Goal: Find specific page/section: Find specific page/section

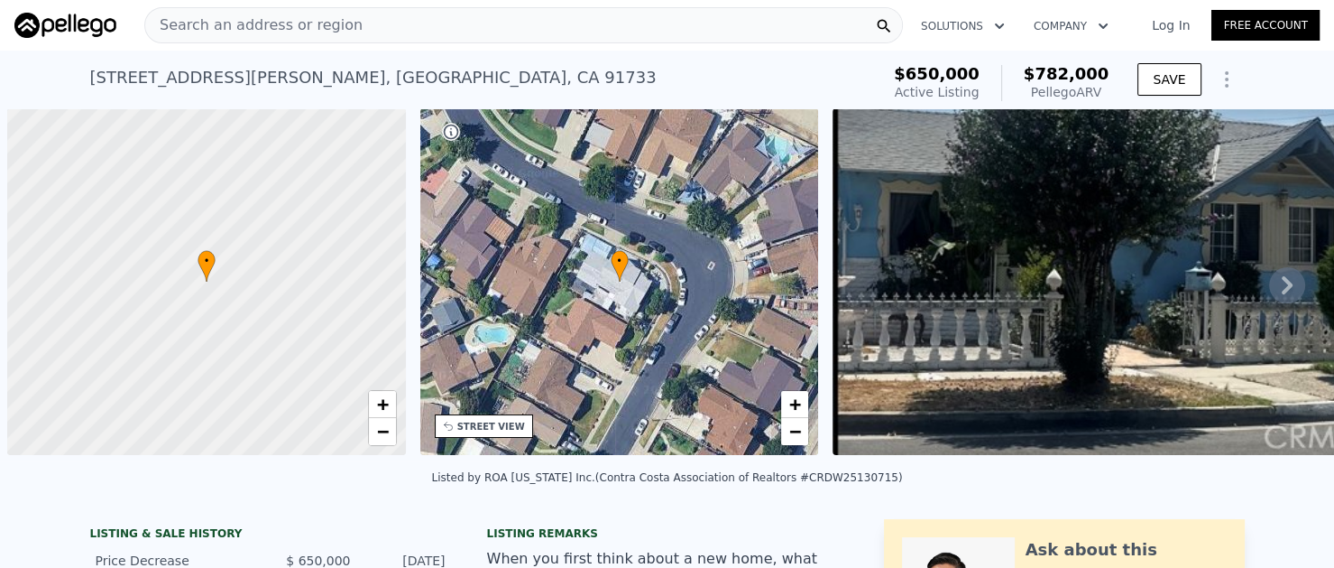
scroll to position [0, 6]
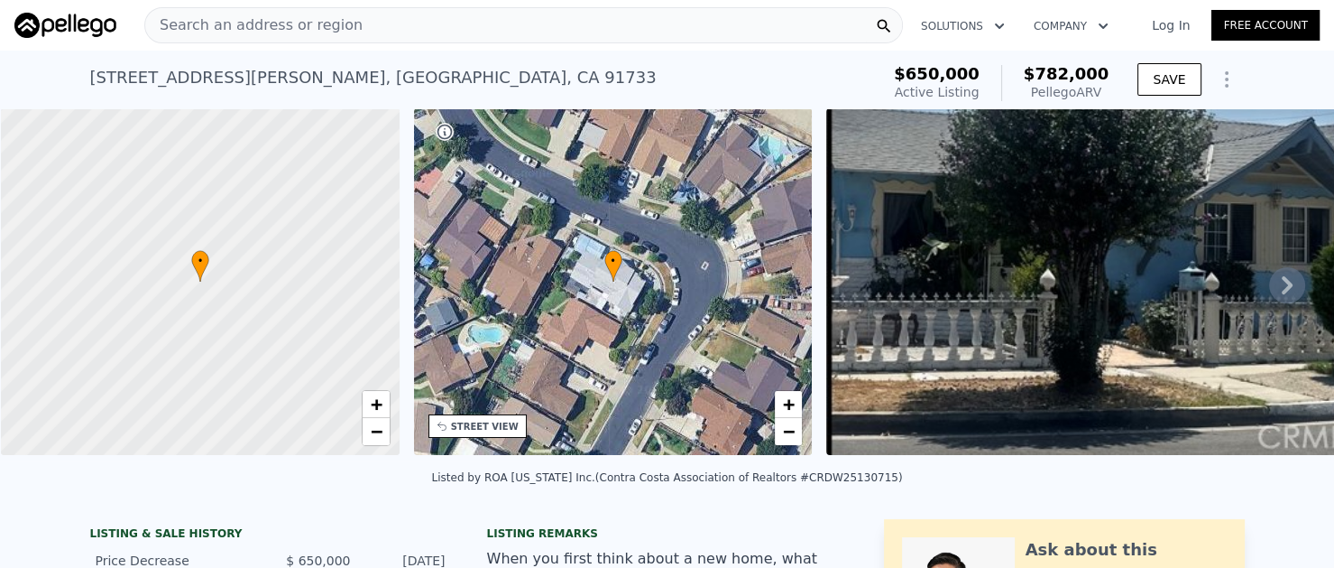
click at [228, 27] on span "Search an address or region" at bounding box center [253, 25] width 217 height 22
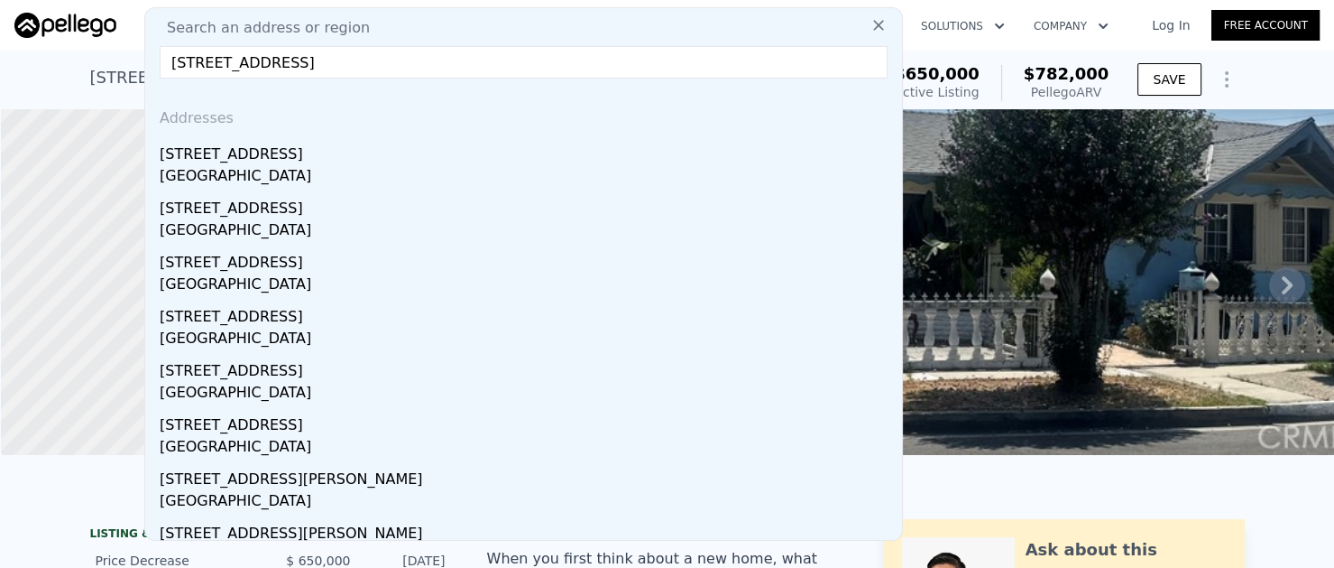
type input "[STREET_ADDRESS]"
click at [675, 62] on input "[STREET_ADDRESS]" at bounding box center [524, 62] width 728 height 32
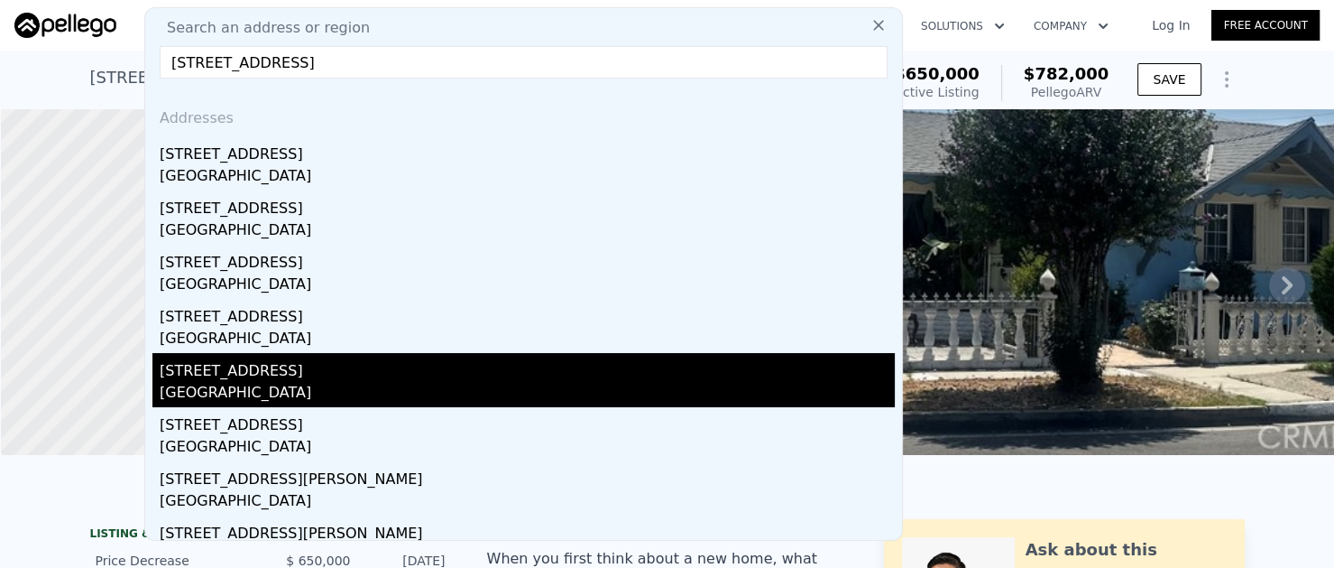
click at [203, 371] on div "[STREET_ADDRESS]" at bounding box center [527, 367] width 735 height 29
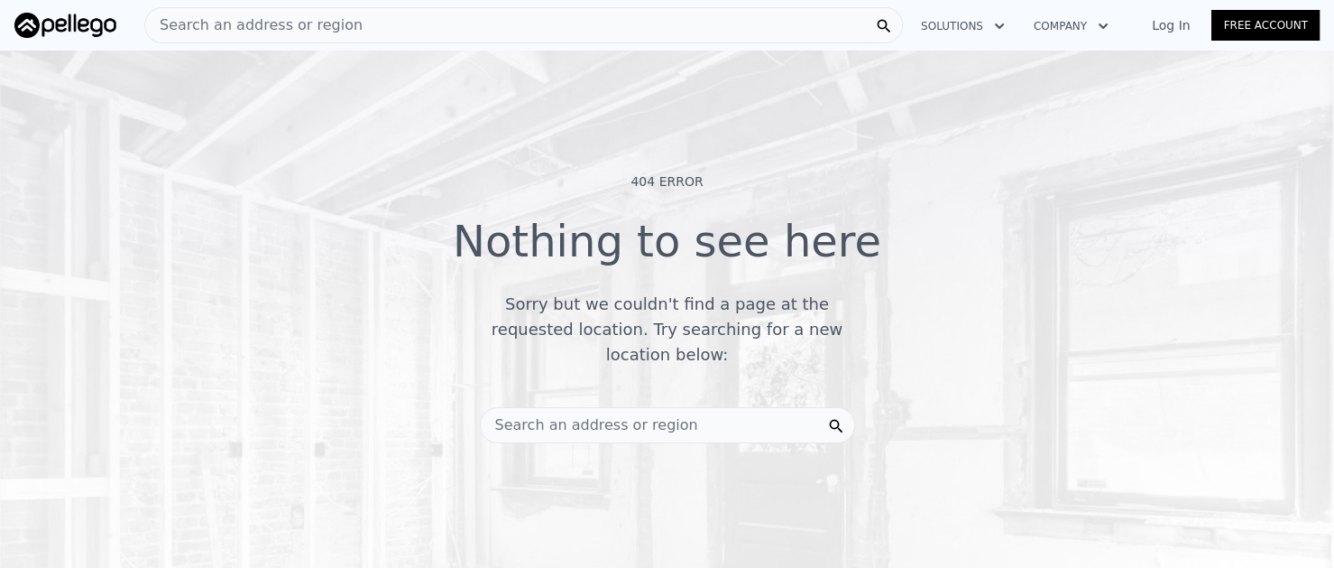
click at [509, 414] on span "Search an address or region" at bounding box center [589, 425] width 217 height 22
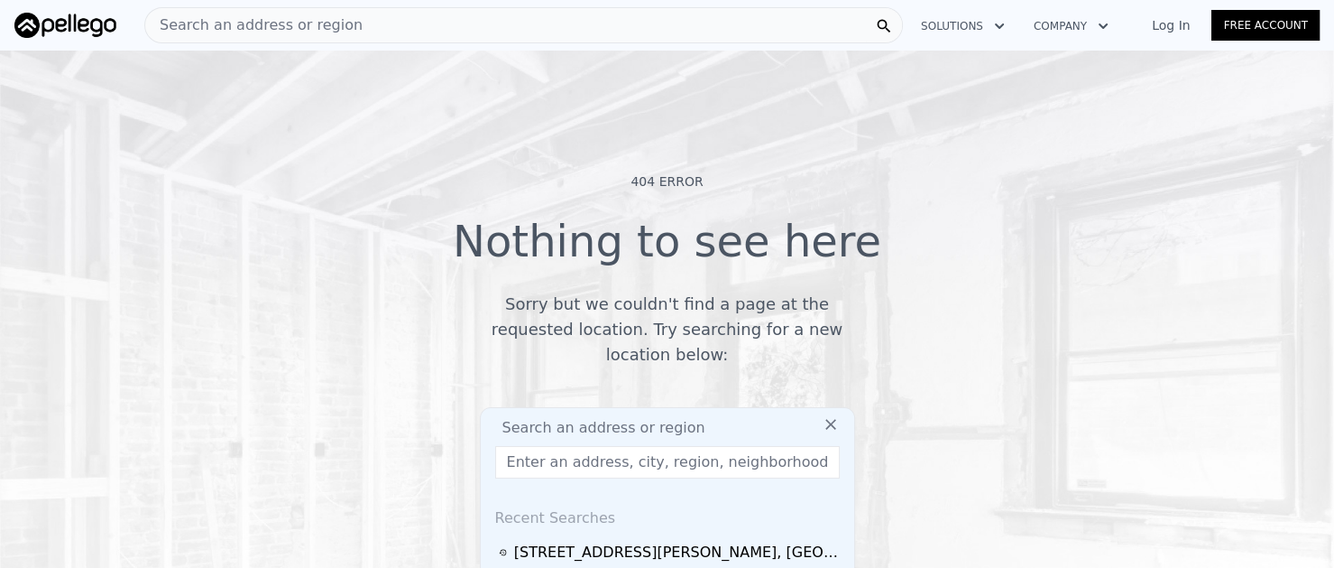
type input "[STREET_ADDRESS]"
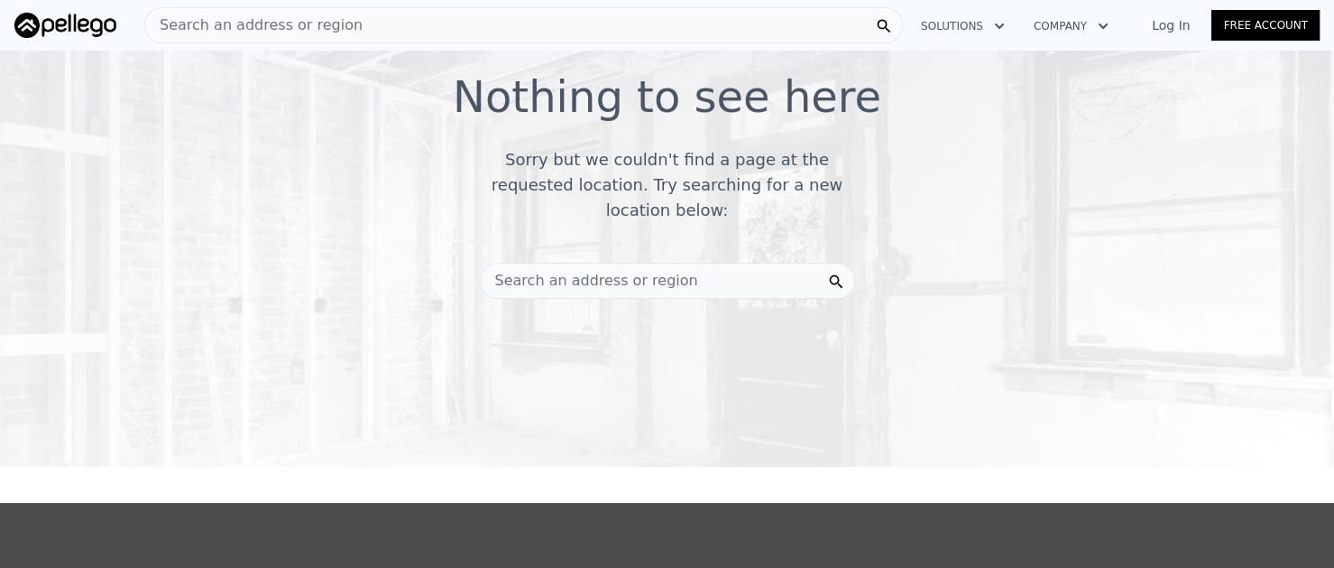
scroll to position [152, 0]
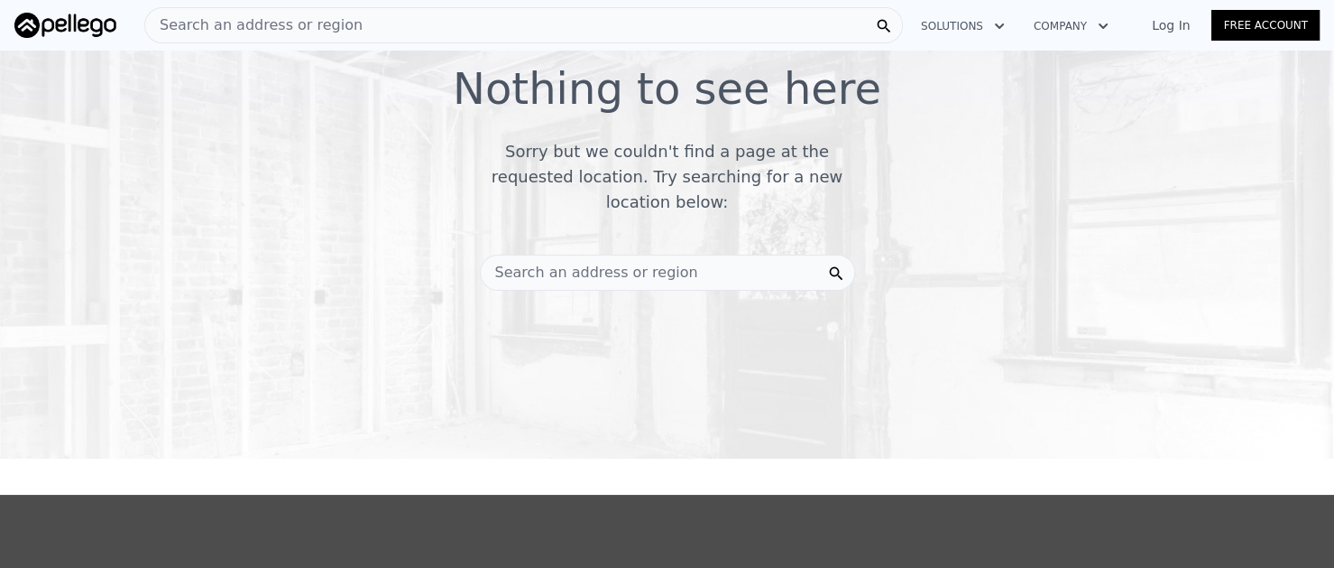
click at [519, 262] on span "Search an address or region" at bounding box center [589, 273] width 217 height 22
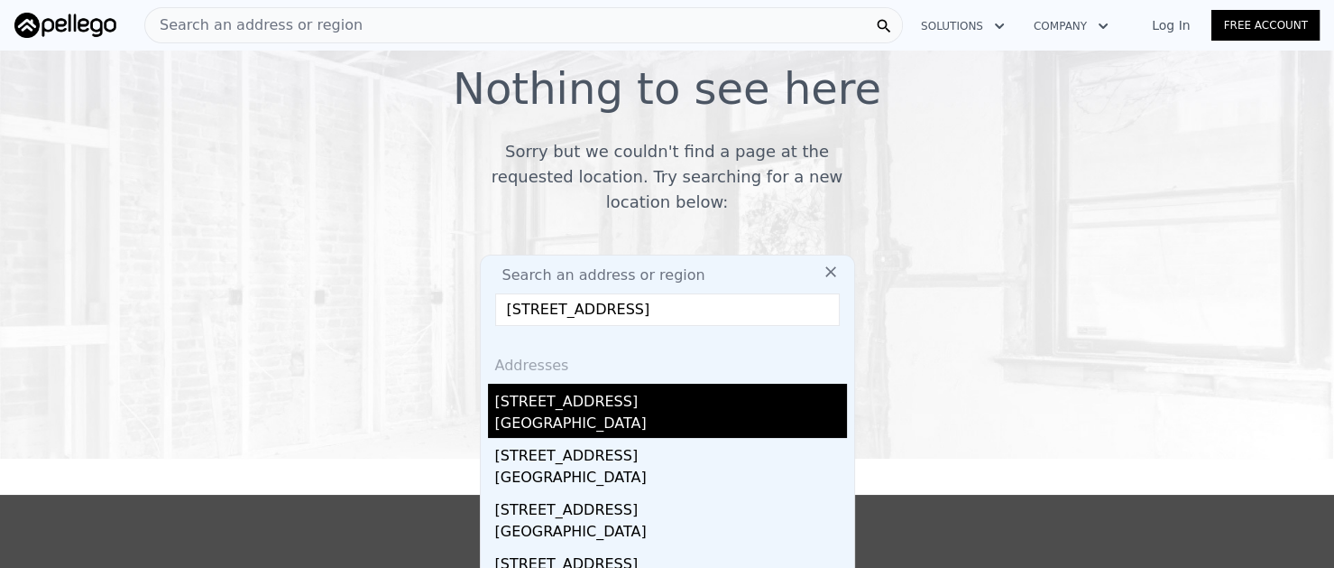
type input "[STREET_ADDRESS]"
click at [532, 412] on div "[GEOGRAPHIC_DATA]" at bounding box center [671, 424] width 352 height 25
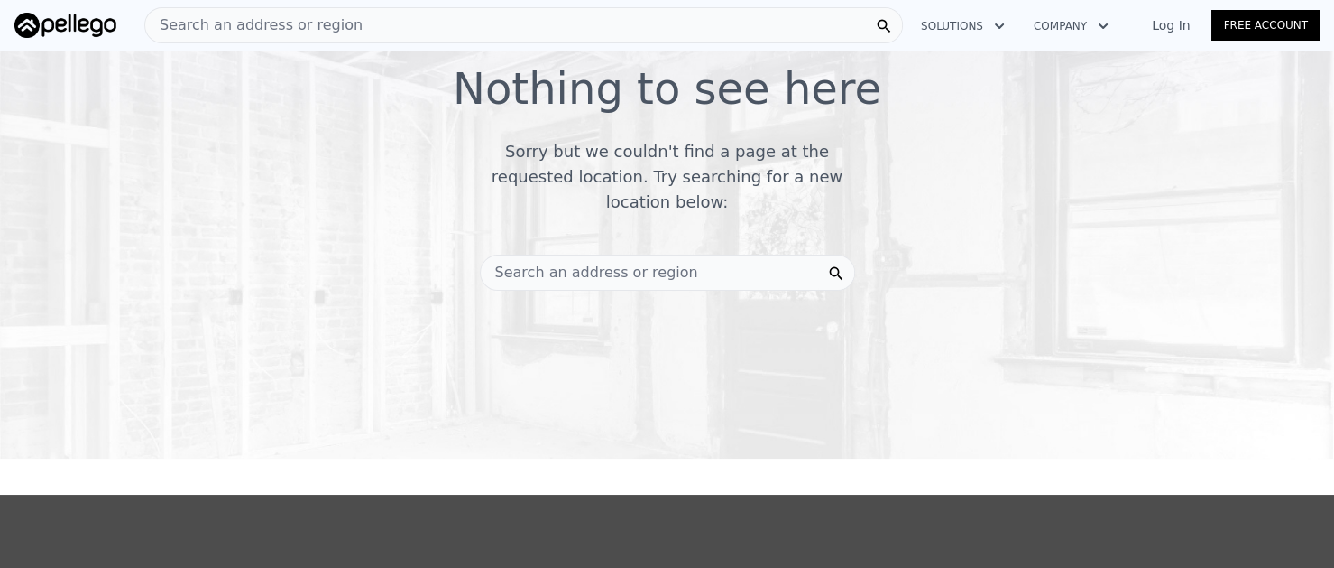
click at [532, 263] on span "Search an address or region" at bounding box center [589, 273] width 217 height 22
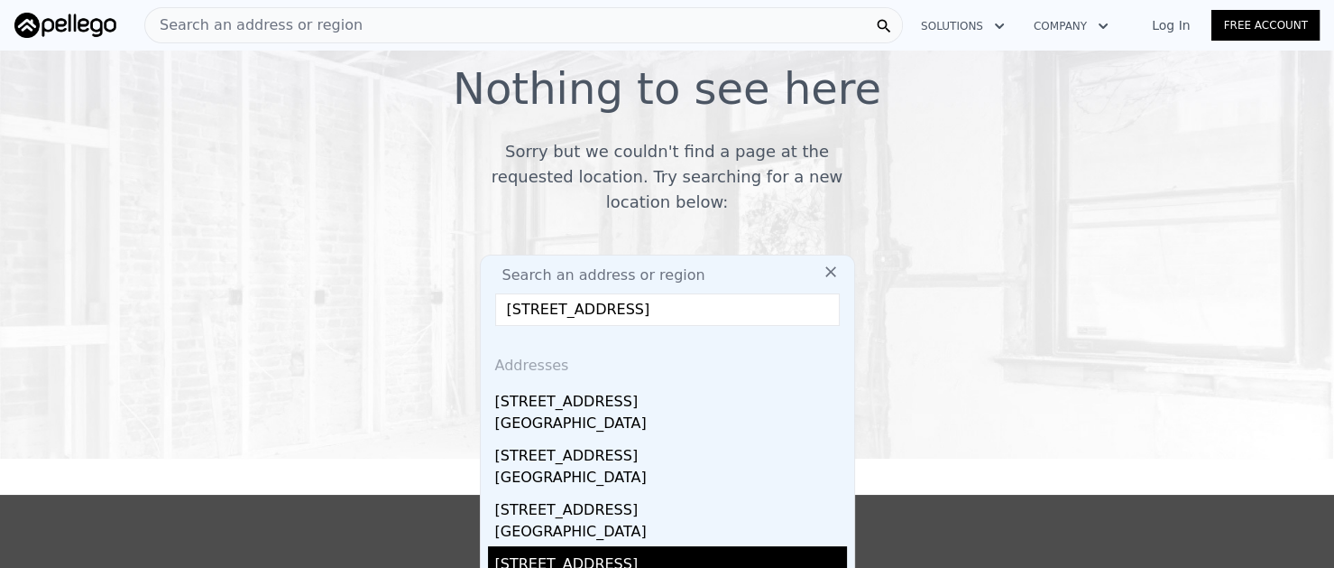
type input "[STREET_ADDRESS]"
click at [546, 546] on div "[STREET_ADDRESS]" at bounding box center [671, 560] width 352 height 29
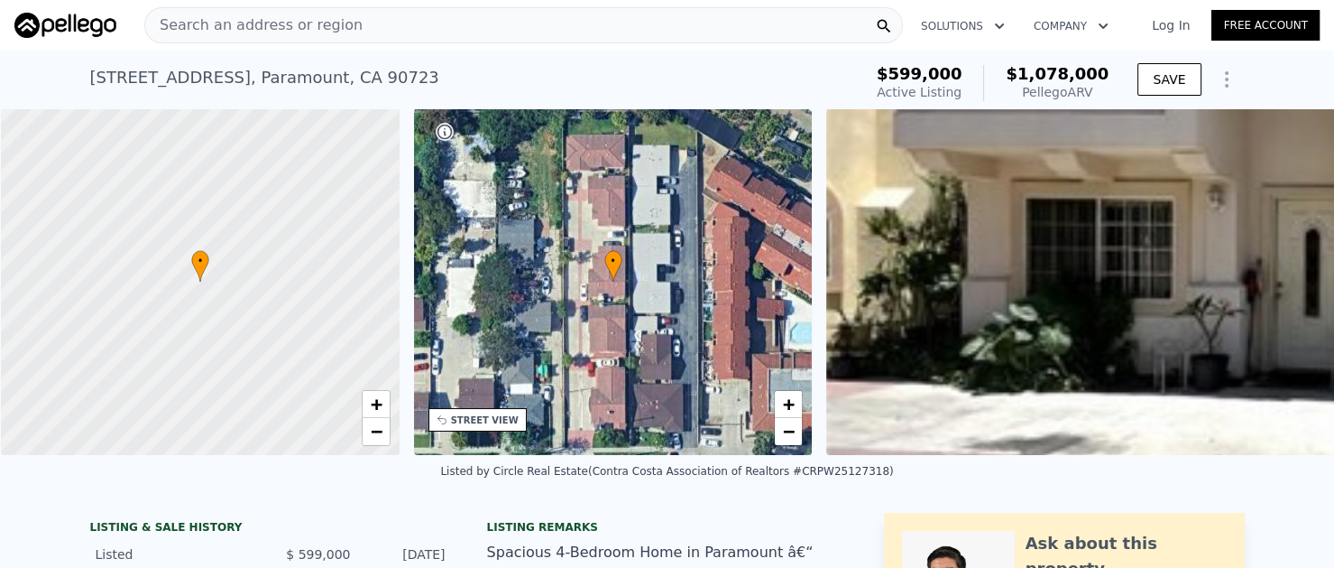
click at [237, 18] on span "Search an address or region" at bounding box center [253, 25] width 217 height 22
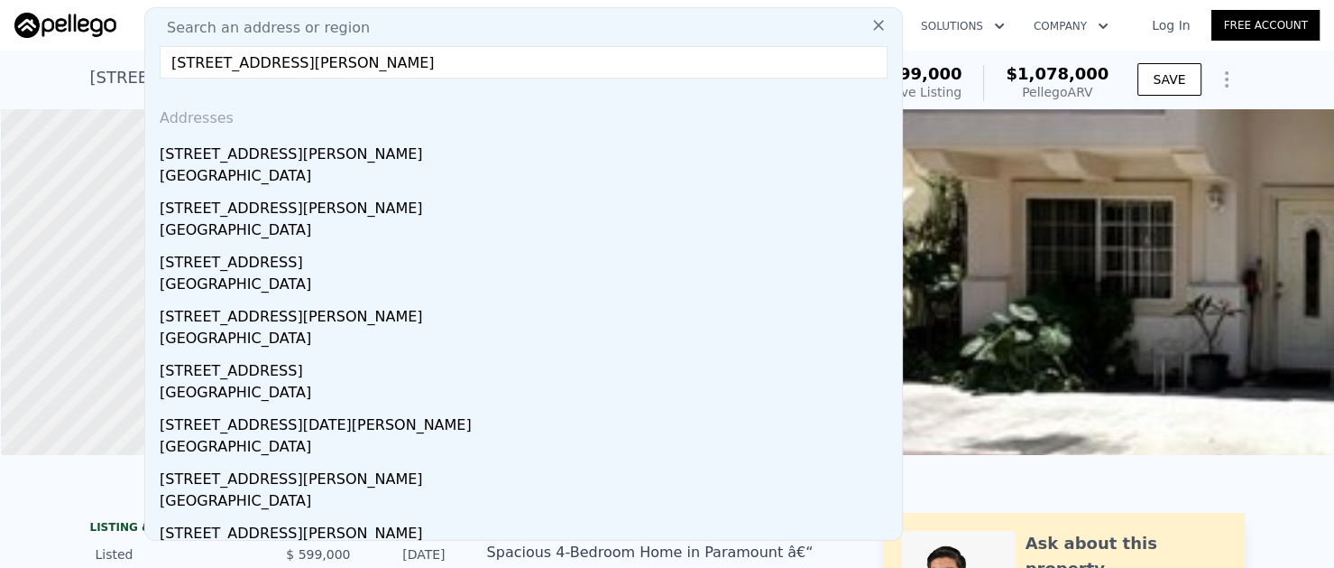
type input "[STREET_ADDRESS][PERSON_NAME]"
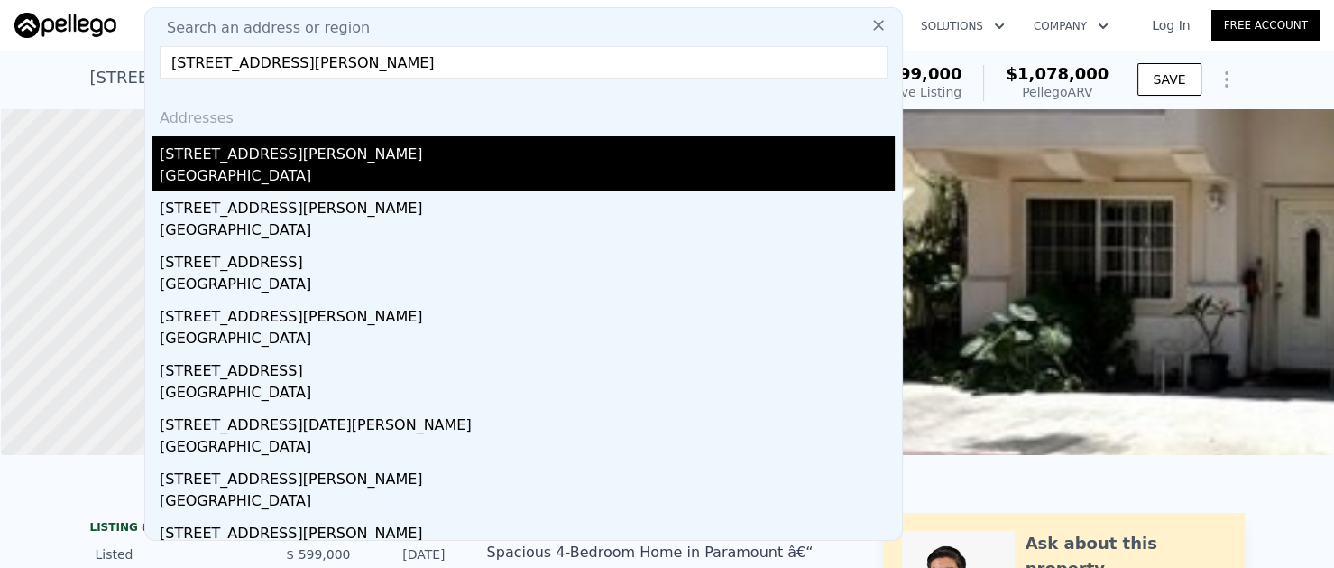
click at [238, 179] on div "[GEOGRAPHIC_DATA]" at bounding box center [527, 177] width 735 height 25
